Goal: Task Accomplishment & Management: Use online tool/utility

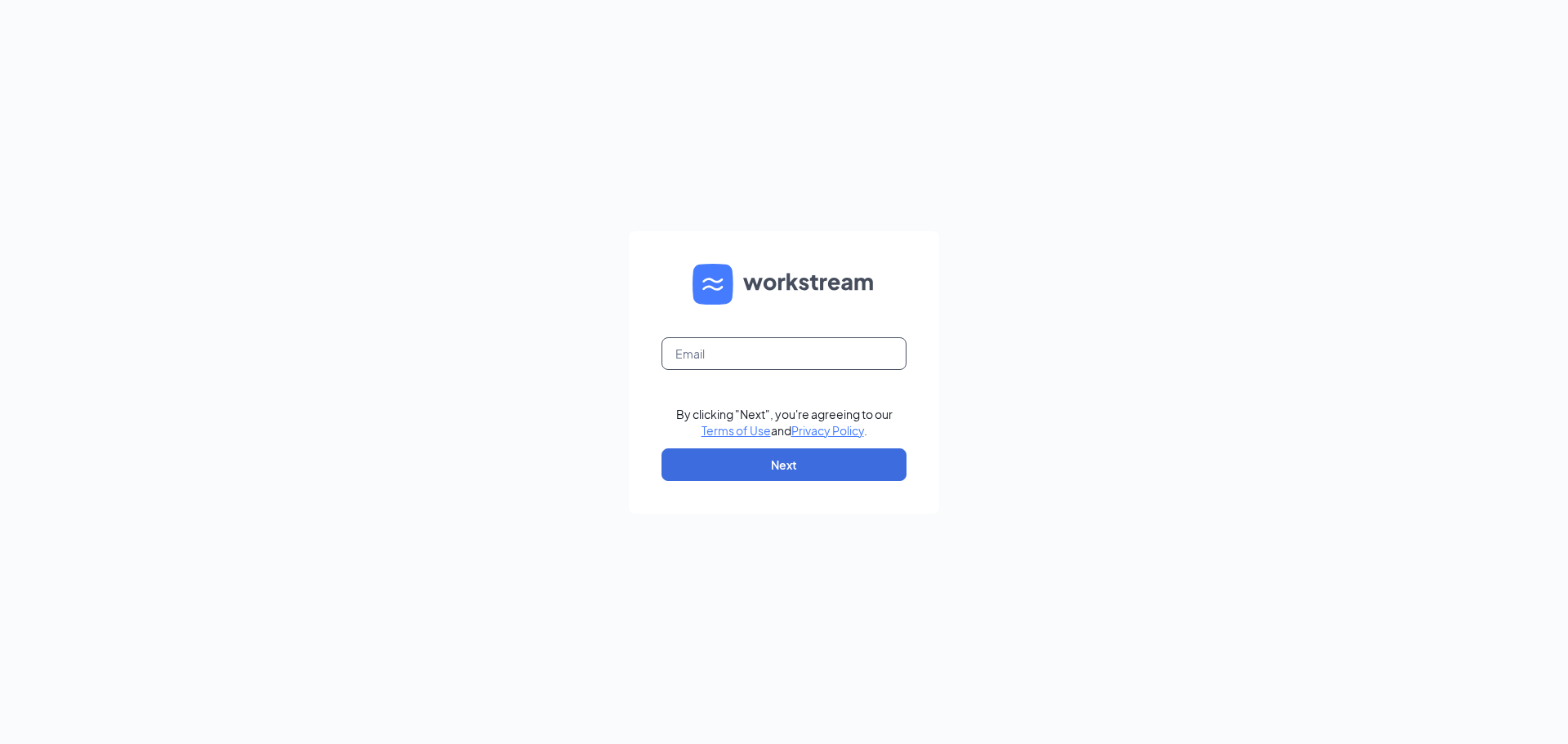
click at [764, 347] on input "text" at bounding box center [784, 354] width 245 height 32
type input "popeyes5471@yahoo.com"
click at [859, 461] on button "Next" at bounding box center [784, 464] width 245 height 32
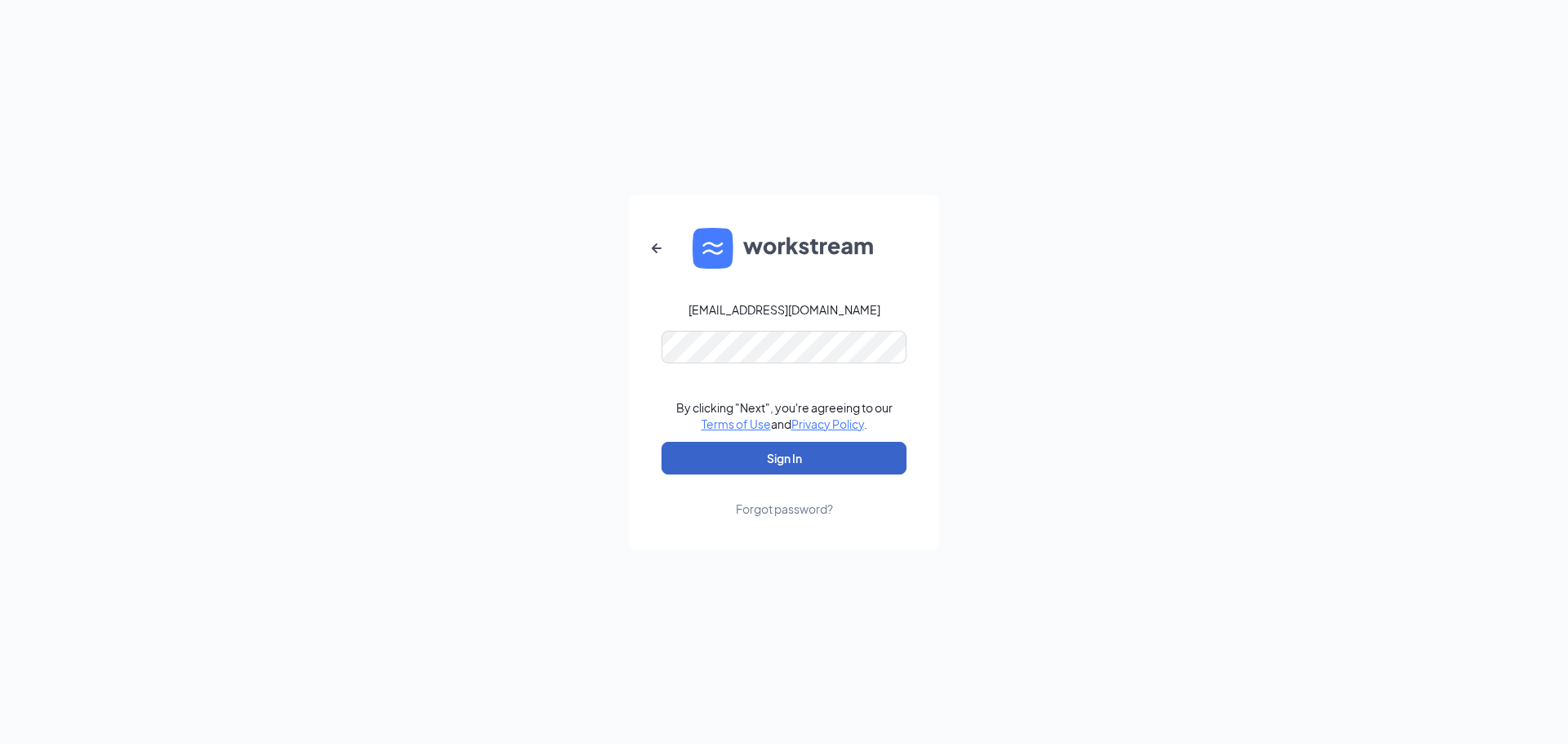
click at [844, 447] on button "Sign In" at bounding box center [784, 458] width 245 height 32
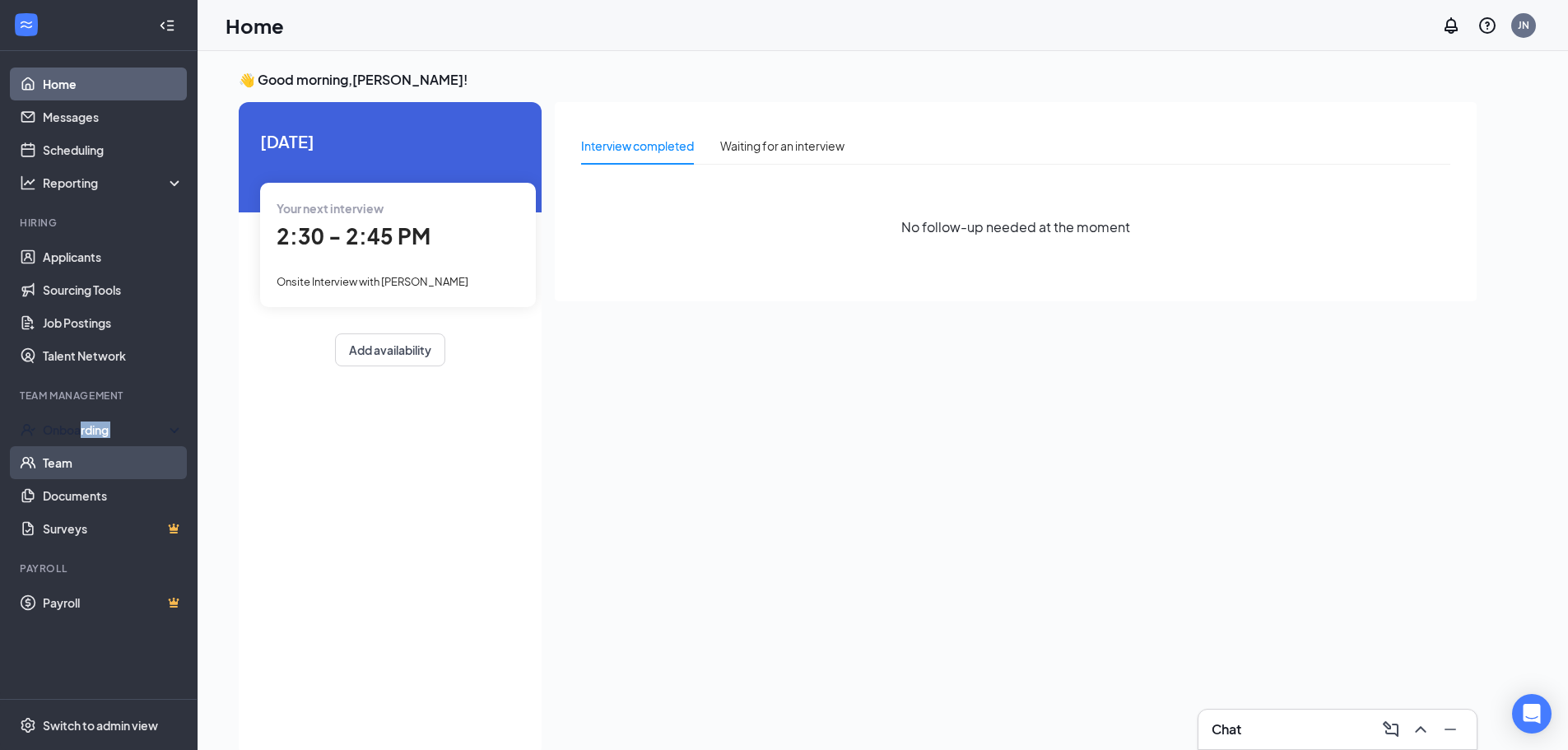
click at [84, 452] on ul "Onboarding Team Documents Surveys" at bounding box center [98, 479] width 196 height 132
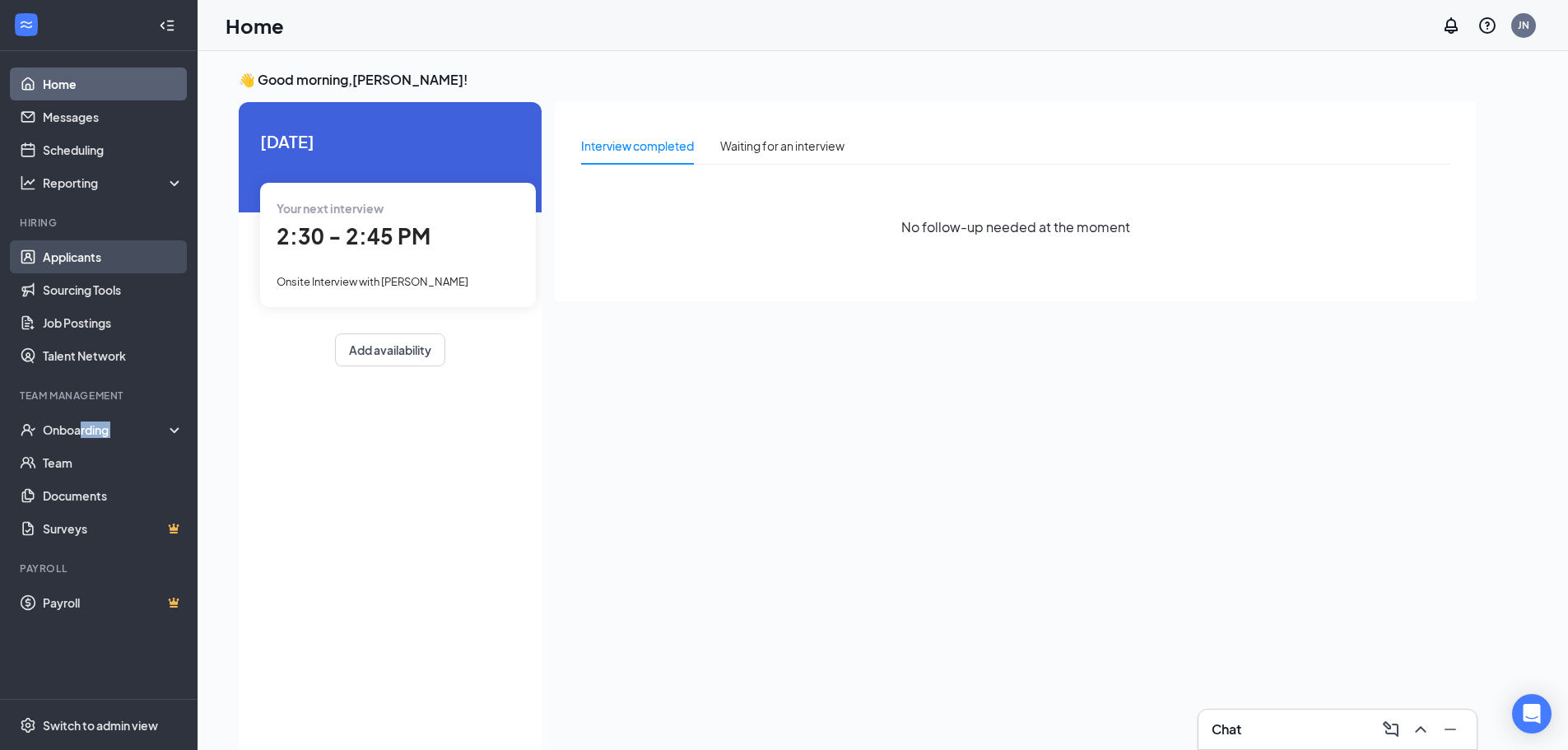
click at [87, 259] on link "Applicants" at bounding box center [113, 256] width 141 height 33
